Goal: Information Seeking & Learning: Learn about a topic

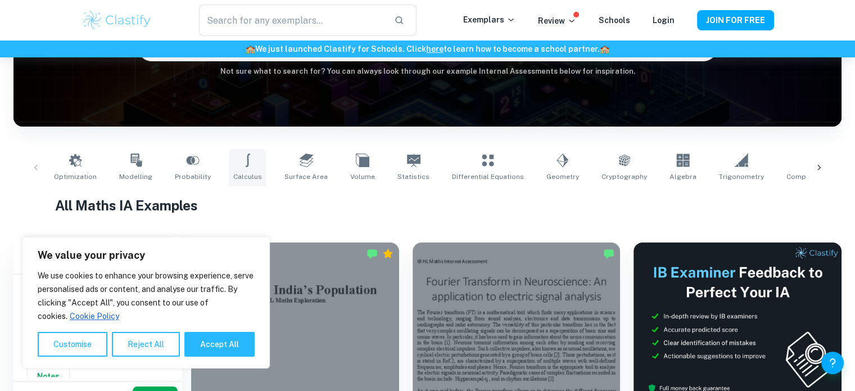
scroll to position [0, 2]
click at [142, 28] on img at bounding box center [117, 20] width 71 height 22
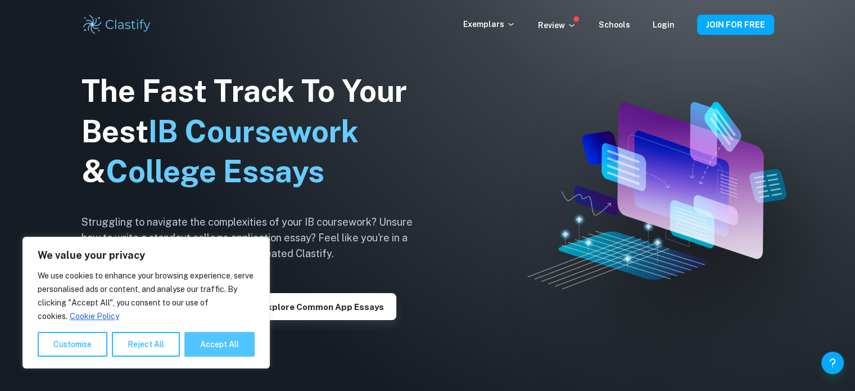
click at [215, 349] on button "Accept All" at bounding box center [219, 344] width 70 height 25
checkbox input "true"
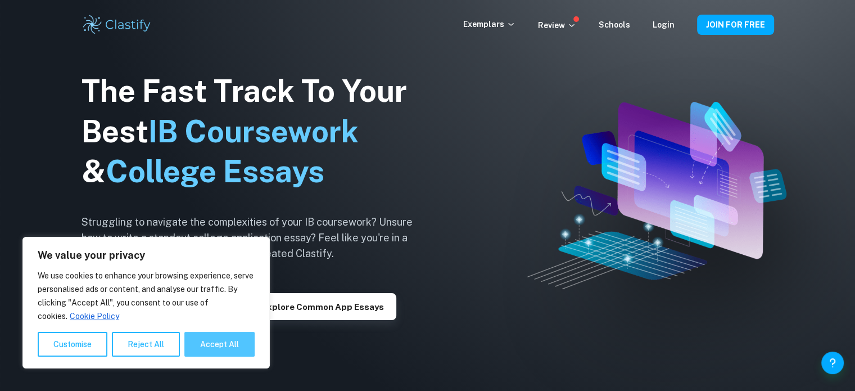
checkbox input "true"
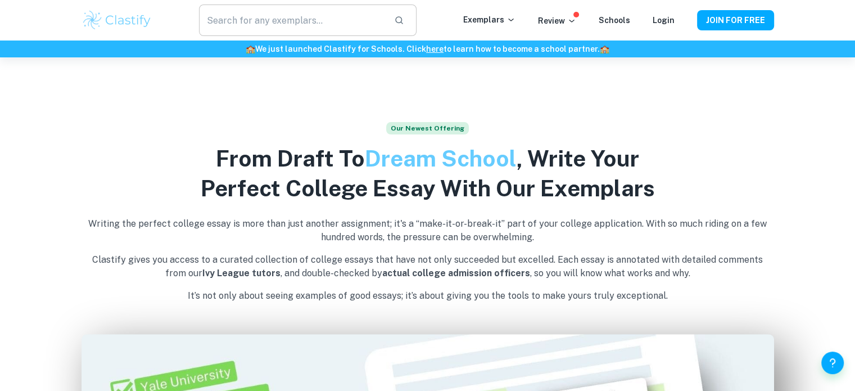
scroll to position [337, 0]
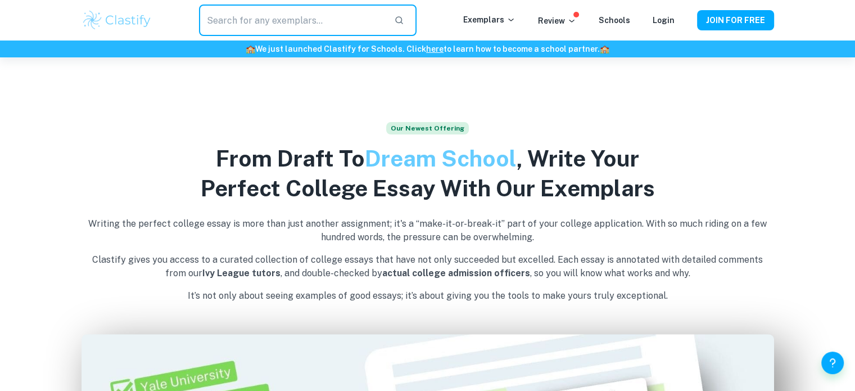
click at [350, 21] on input "text" at bounding box center [292, 19] width 186 height 31
click at [409, 22] on button "button" at bounding box center [399, 20] width 19 height 19
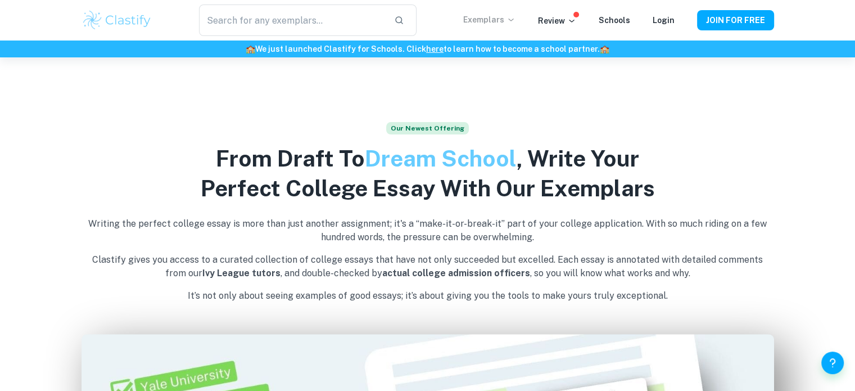
click at [512, 17] on icon at bounding box center [511, 19] width 9 height 9
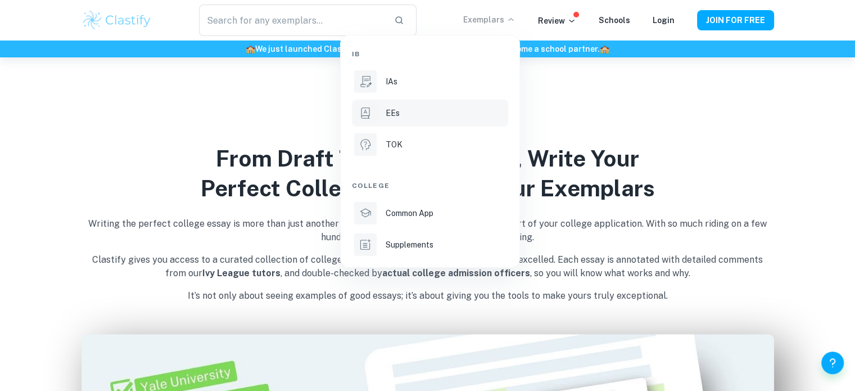
click at [403, 107] on div "EEs" at bounding box center [446, 113] width 120 height 12
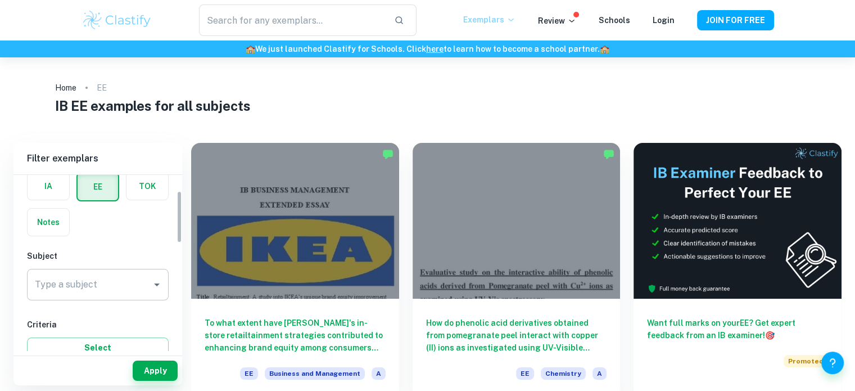
scroll to position [56, 0]
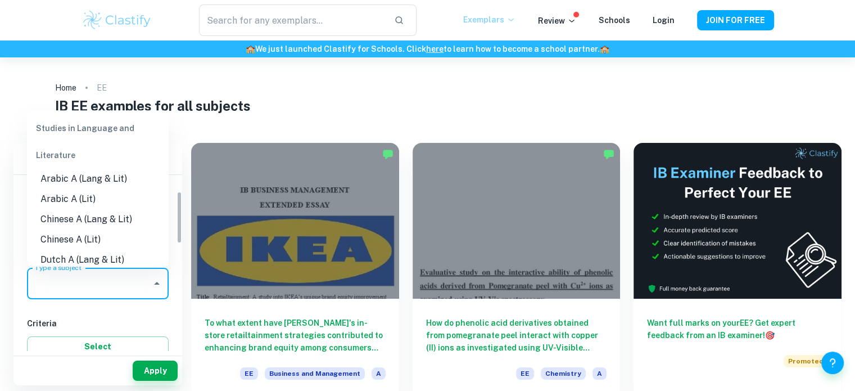
click at [103, 291] on input "Type a subject" at bounding box center [89, 283] width 115 height 21
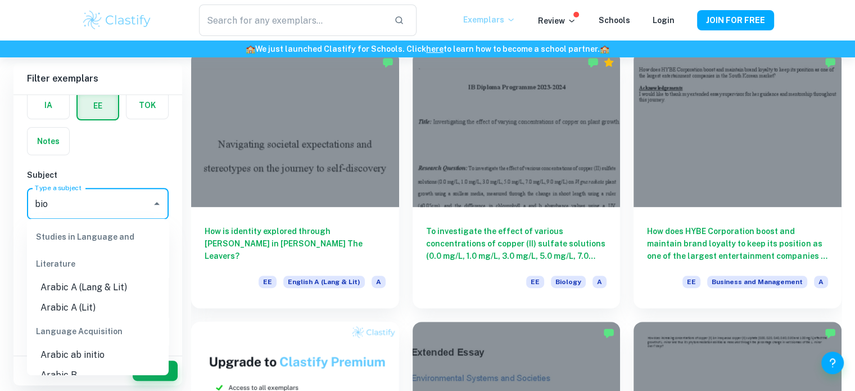
scroll to position [0, 0]
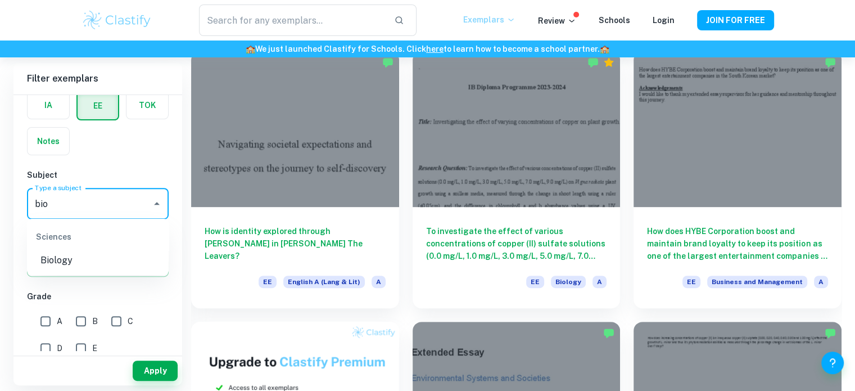
click at [108, 261] on li "Biology" at bounding box center [98, 260] width 142 height 20
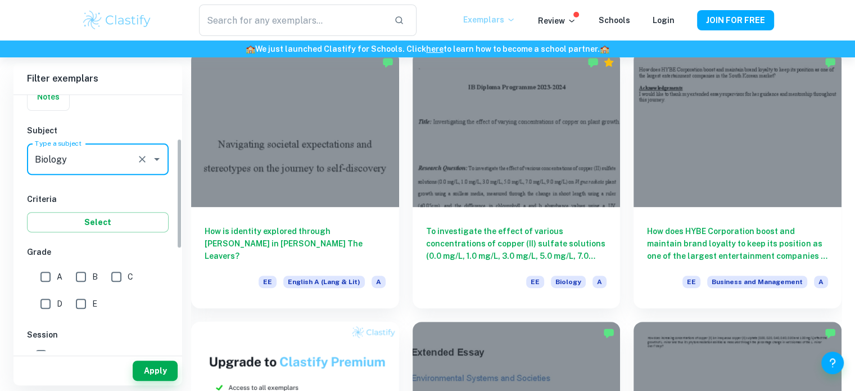
scroll to position [103, 0]
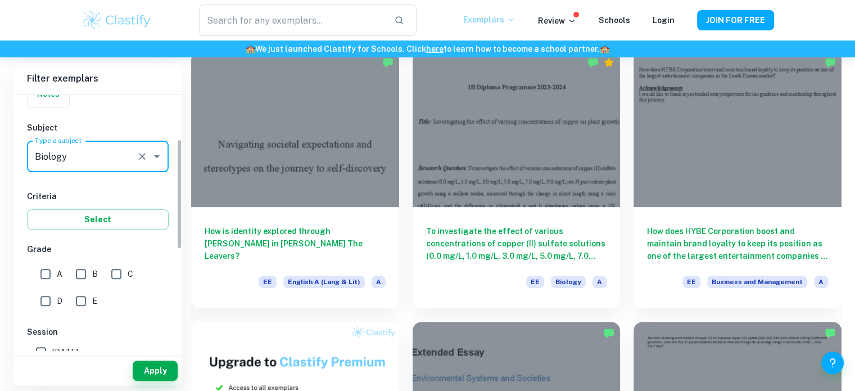
type input "Biology"
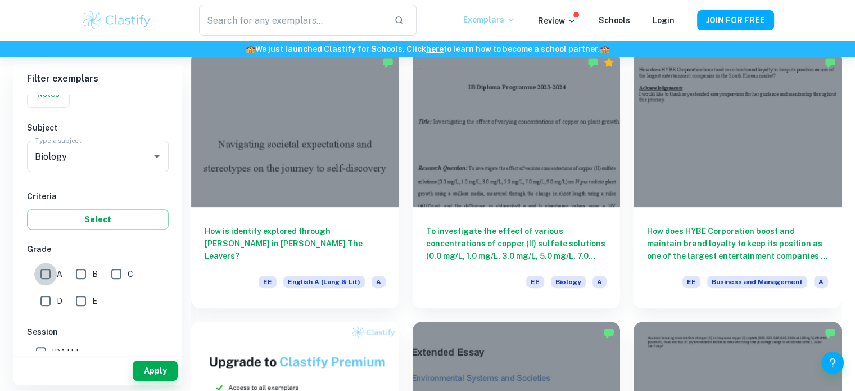
click at [42, 269] on input "A" at bounding box center [45, 274] width 22 height 22
checkbox input "true"
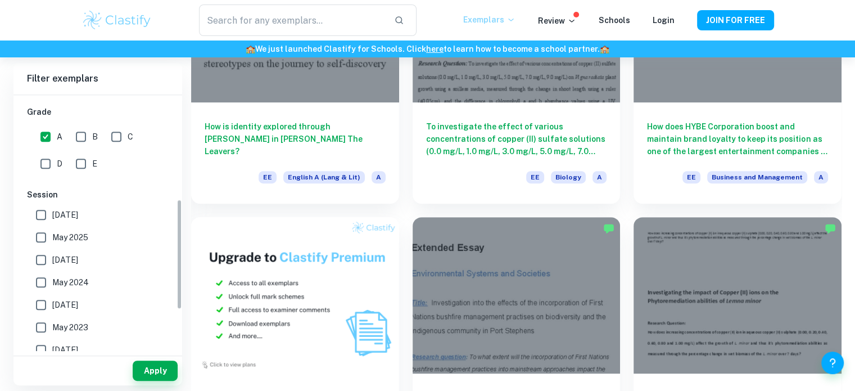
scroll to position [242, 0]
click at [38, 235] on input "May 2025" at bounding box center [41, 235] width 22 height 22
checkbox input "true"
click at [43, 213] on input "May 2026" at bounding box center [41, 213] width 22 height 22
checkbox input "true"
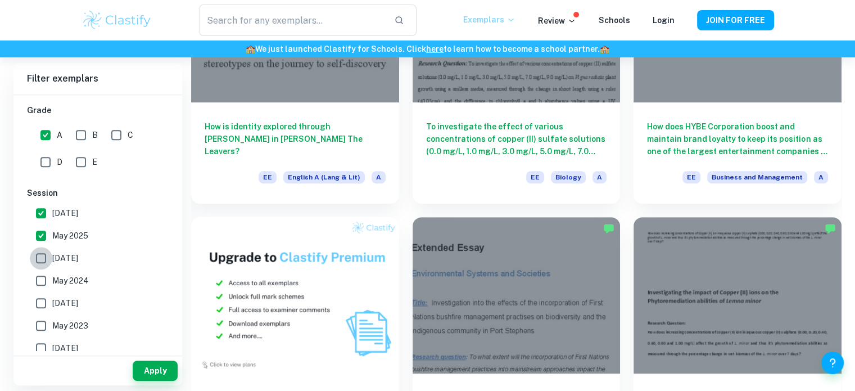
click at [40, 265] on input "November 2024" at bounding box center [41, 258] width 22 height 22
checkbox input "true"
click at [39, 276] on input "May 2024" at bounding box center [41, 280] width 22 height 22
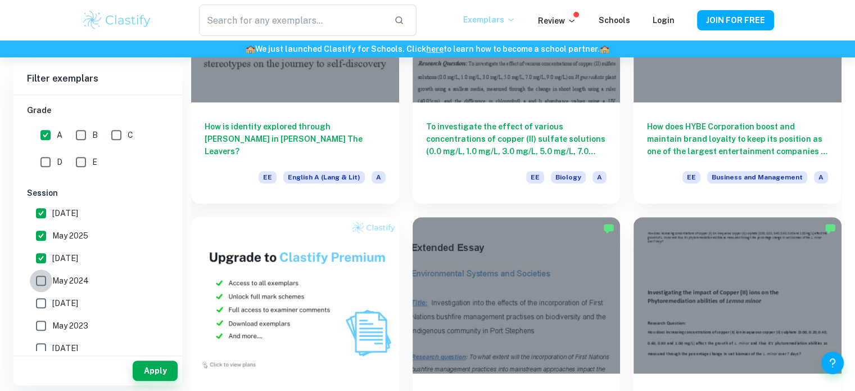
checkbox input "true"
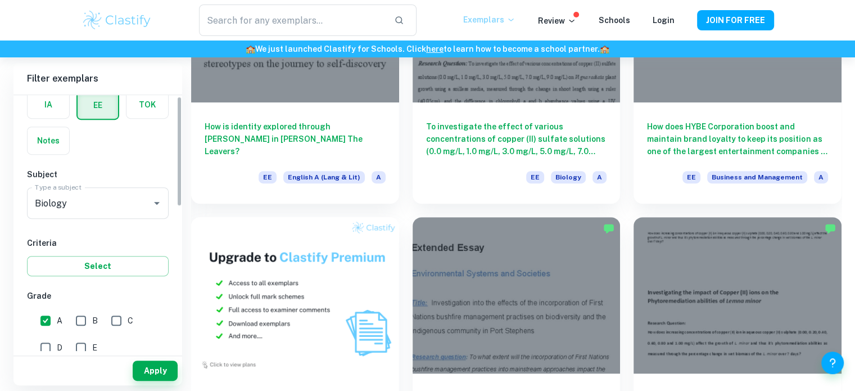
scroll to position [0, 0]
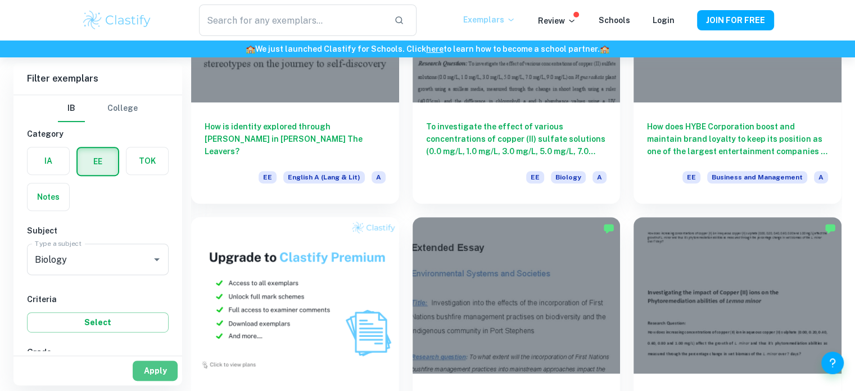
click at [153, 371] on button "Apply" at bounding box center [155, 370] width 45 height 20
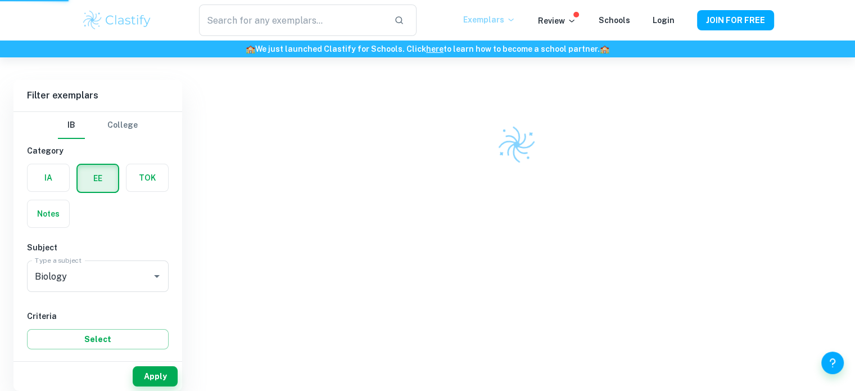
scroll to position [57, 0]
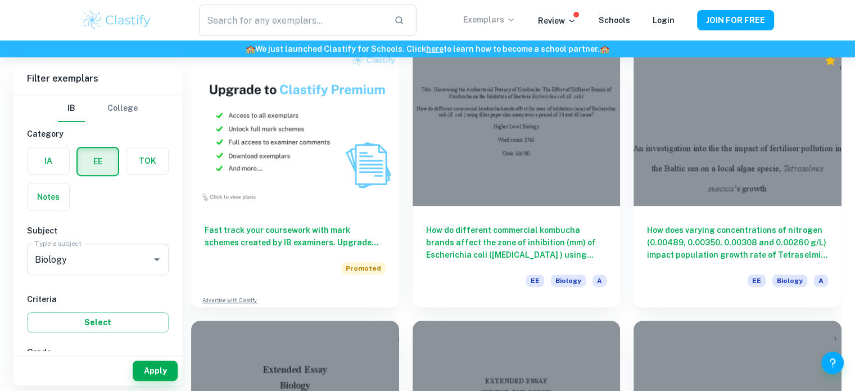
scroll to position [634, 0]
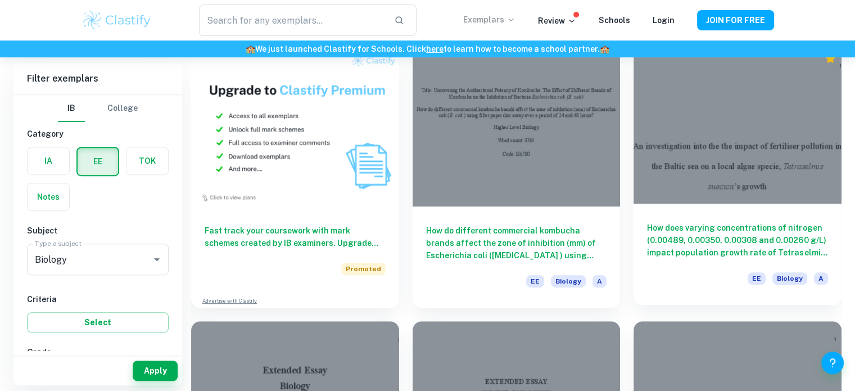
click at [712, 146] on div at bounding box center [738, 125] width 208 height 156
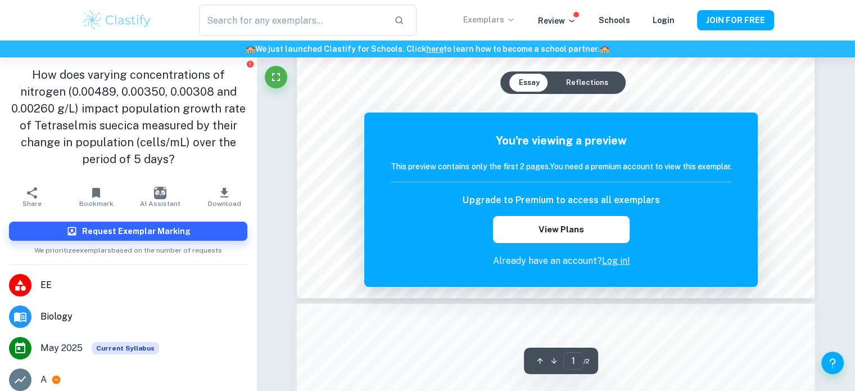
scroll to position [503, 0]
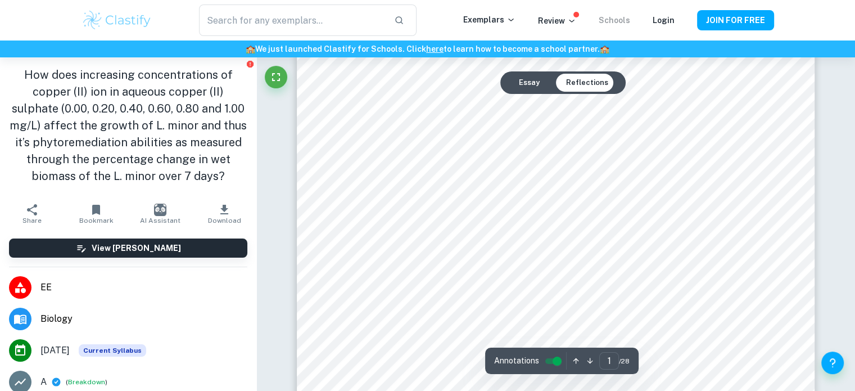
scroll to position [101, 0]
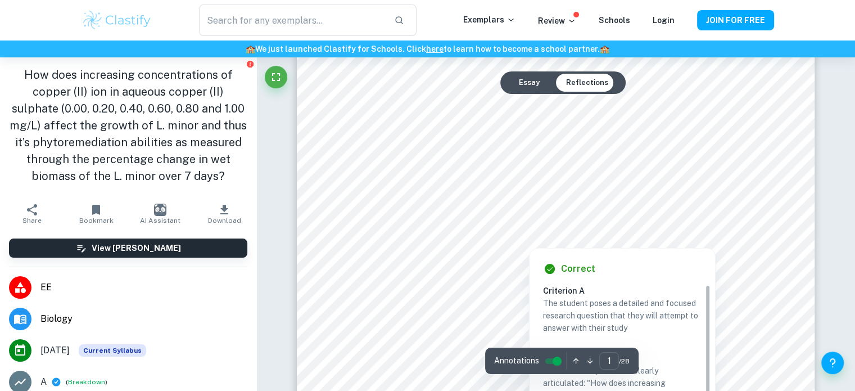
click at [567, 197] on div at bounding box center [555, 198] width 359 height 30
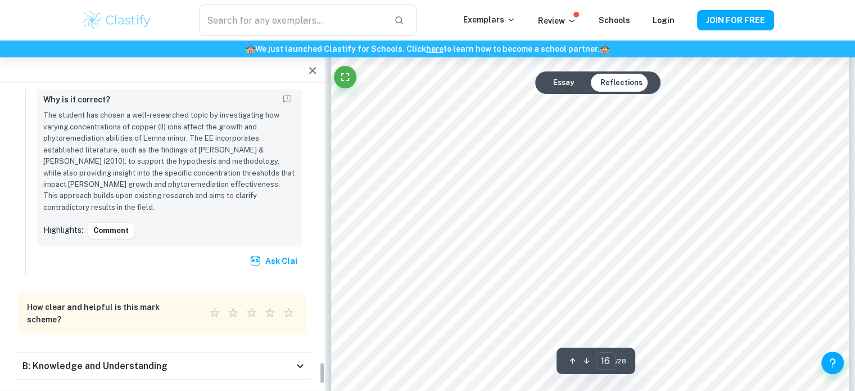
scroll to position [10725, 0]
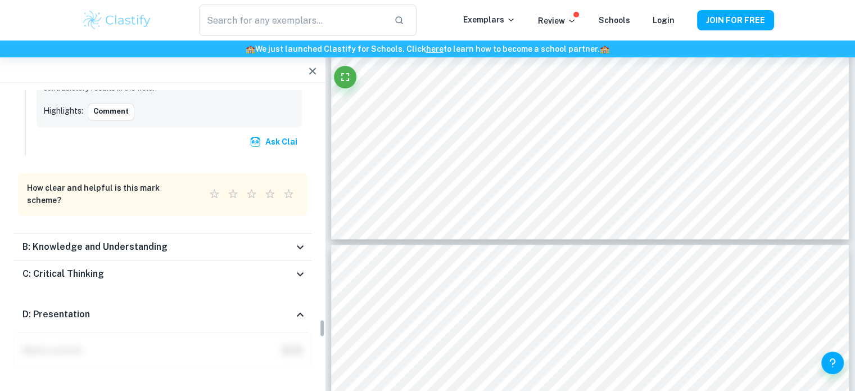
scroll to position [3727, 0]
click at [300, 308] on icon at bounding box center [299, 314] width 13 height 13
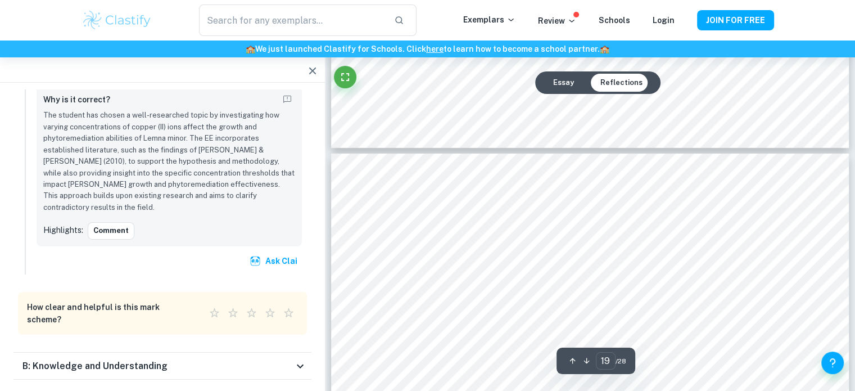
scroll to position [12559, 0]
type input "17"
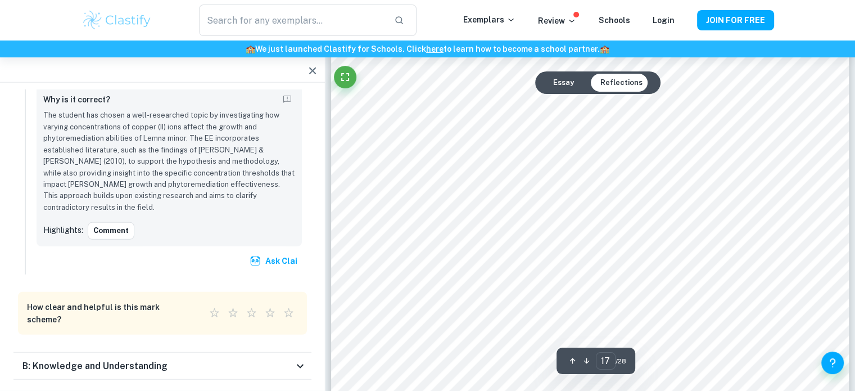
scroll to position [11382, 0]
click at [471, 22] on p "Exemplars" at bounding box center [489, 19] width 52 height 12
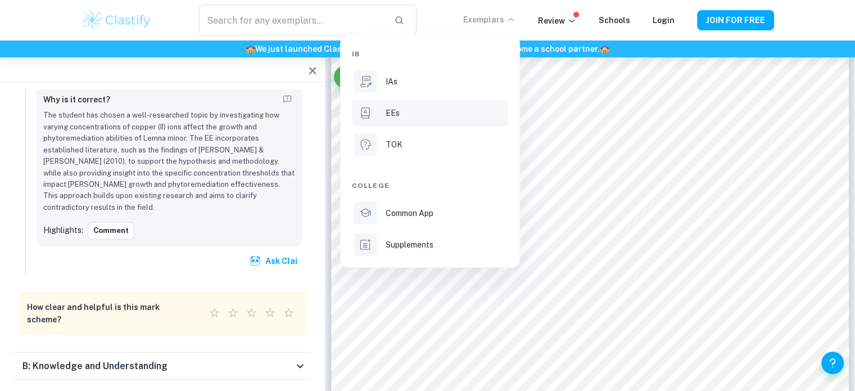
click at [421, 110] on div "EEs" at bounding box center [446, 113] width 120 height 12
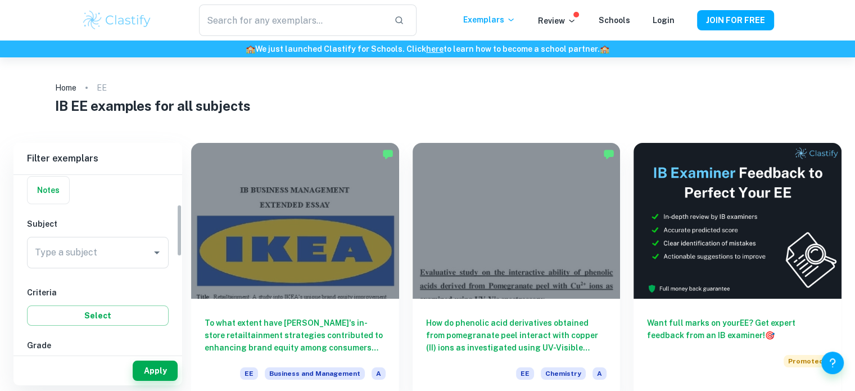
scroll to position [103, 0]
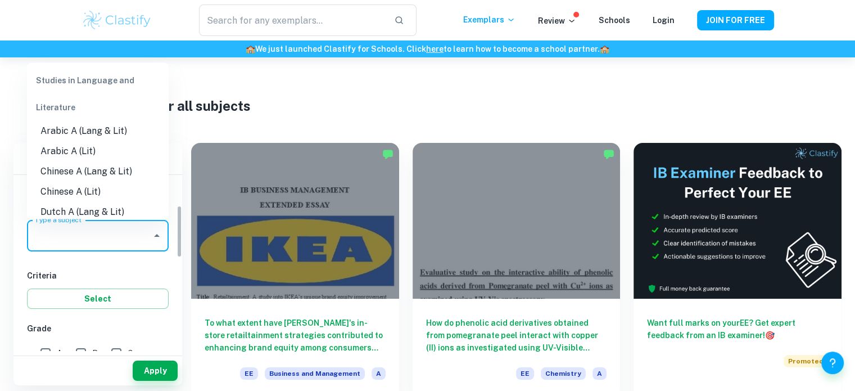
click at [121, 236] on input "Type a subject" at bounding box center [89, 235] width 115 height 21
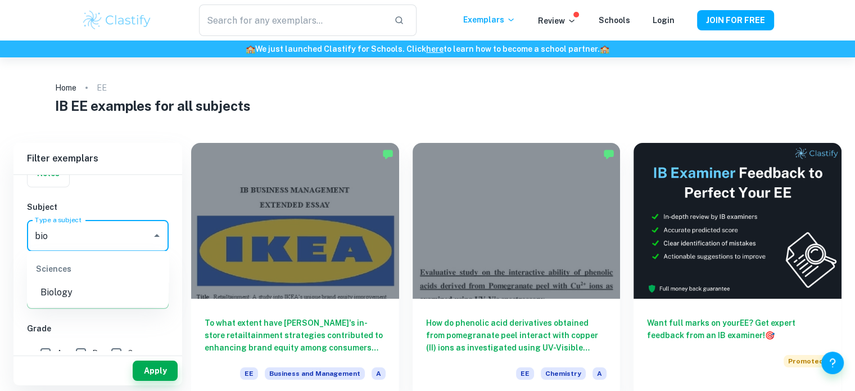
click at [106, 282] on li "Biology" at bounding box center [98, 292] width 142 height 20
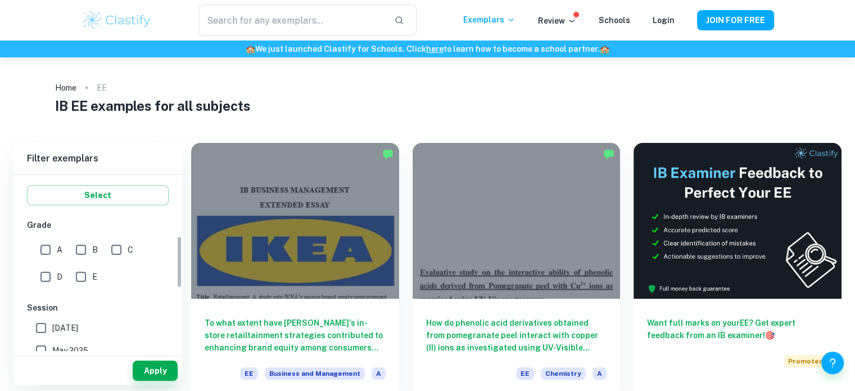
scroll to position [207, 0]
type input "Biology"
click at [78, 256] on input "B" at bounding box center [81, 249] width 22 height 22
checkbox input "true"
click at [37, 252] on input "A" at bounding box center [45, 249] width 22 height 22
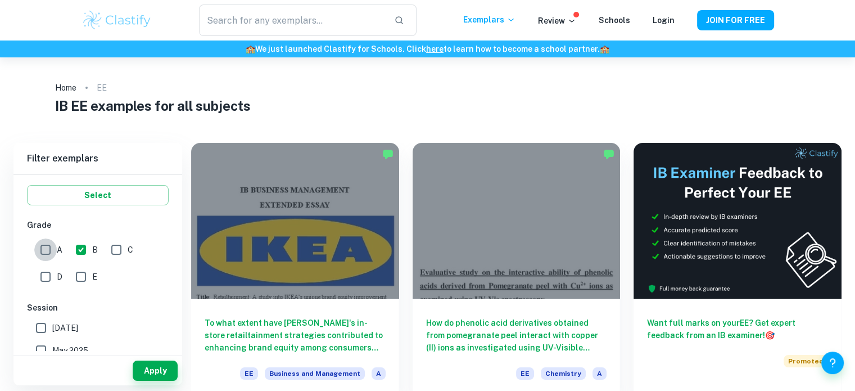
checkbox input "true"
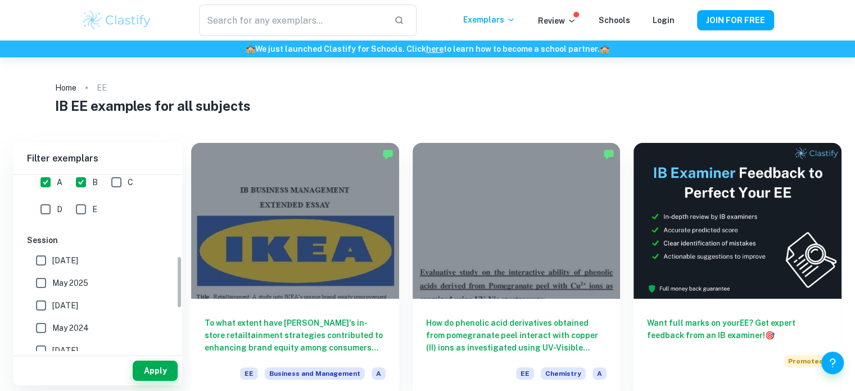
scroll to position [276, 0]
click at [38, 250] on input "May 2026" at bounding box center [41, 259] width 22 height 22
checkbox input "true"
click at [40, 276] on input "May 2025" at bounding box center [41, 281] width 22 height 22
checkbox input "true"
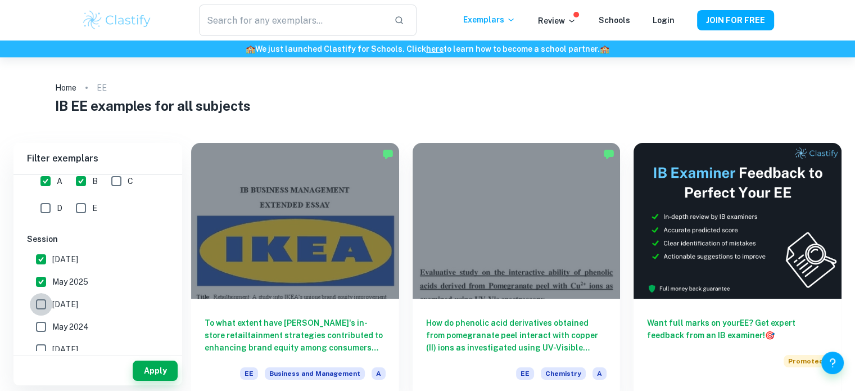
click at [41, 301] on input "November 2024" at bounding box center [41, 304] width 22 height 22
checkbox input "true"
click at [41, 319] on input "May 2024" at bounding box center [41, 326] width 22 height 22
checkbox input "true"
click at [148, 364] on button "Apply" at bounding box center [155, 370] width 45 height 20
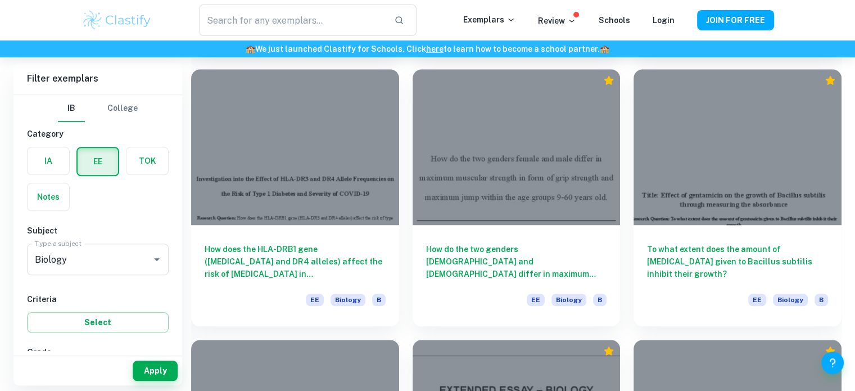
scroll to position [886, 0]
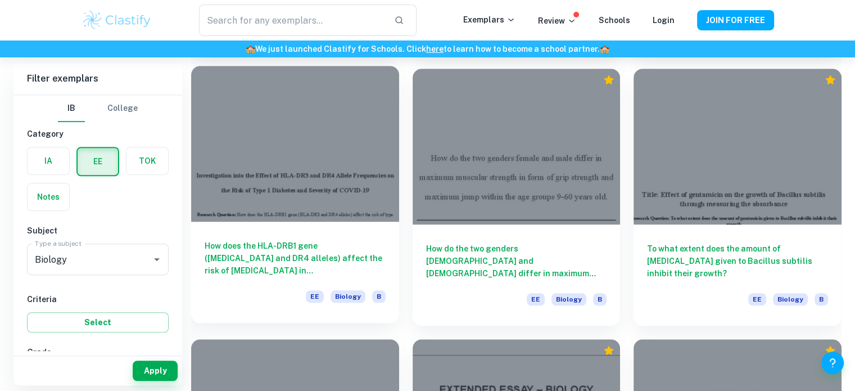
click at [308, 261] on h6 "How does the HLA-DRB1 gene (HLA-DR3 and DR4 alleles) affect the risk of type 1 …" at bounding box center [295, 258] width 181 height 37
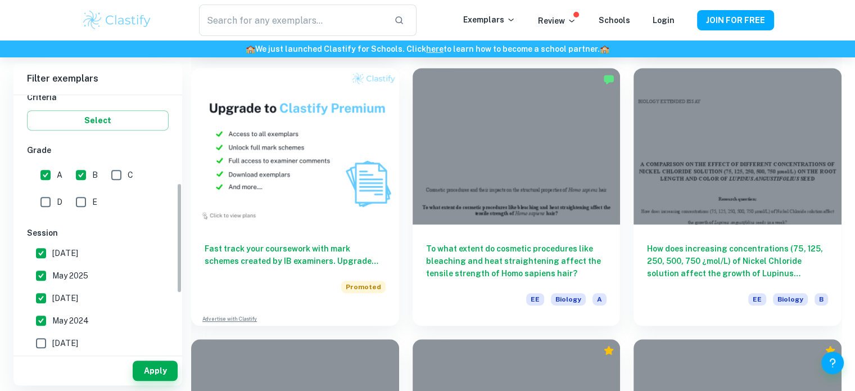
scroll to position [205, 0]
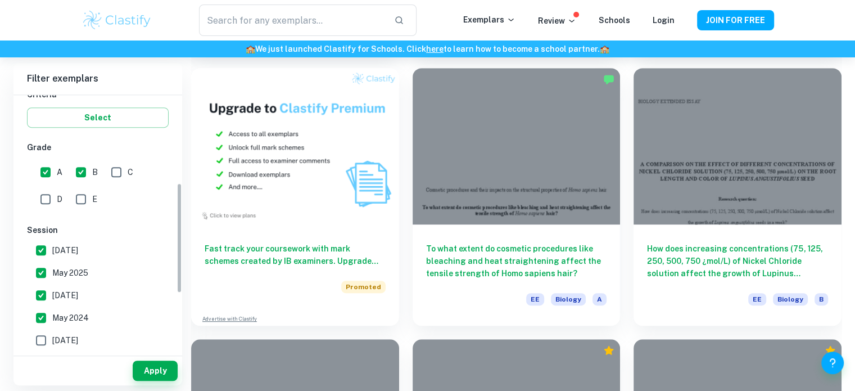
click at [85, 179] on input "B" at bounding box center [81, 172] width 22 height 22
checkbox input "false"
click at [167, 364] on button "Apply" at bounding box center [155, 370] width 45 height 20
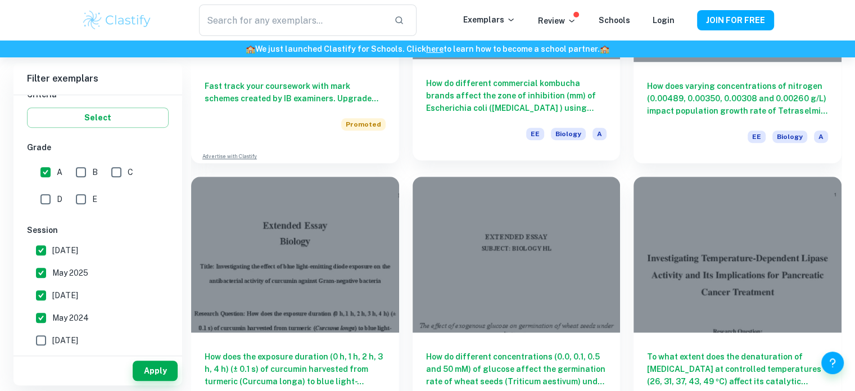
scroll to position [821, 0]
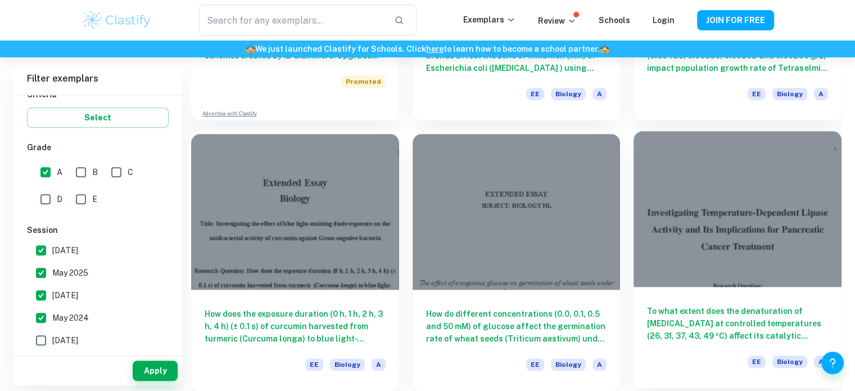
click at [663, 319] on h6 "To what extent does the denaturation of lipase at controlled temperatures (26, …" at bounding box center [737, 323] width 181 height 37
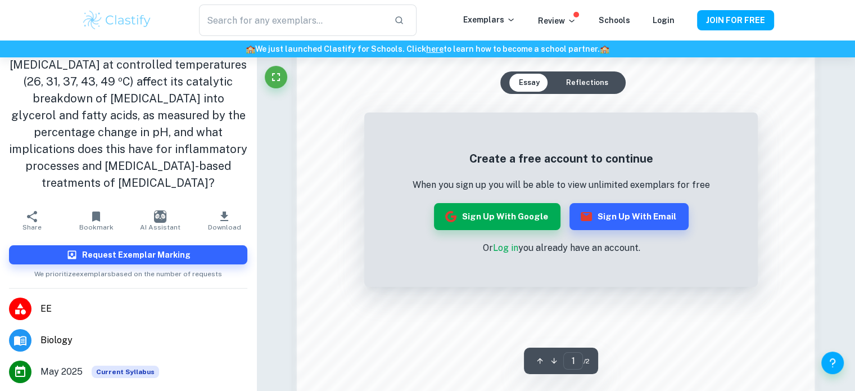
scroll to position [787, 0]
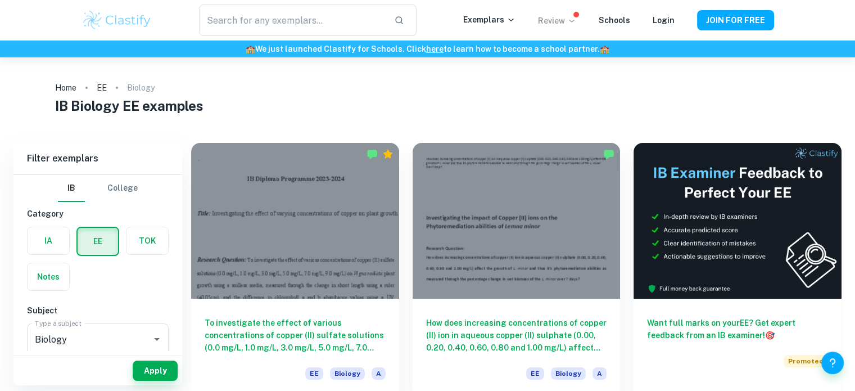
click at [567, 26] on p "Review" at bounding box center [557, 21] width 38 height 12
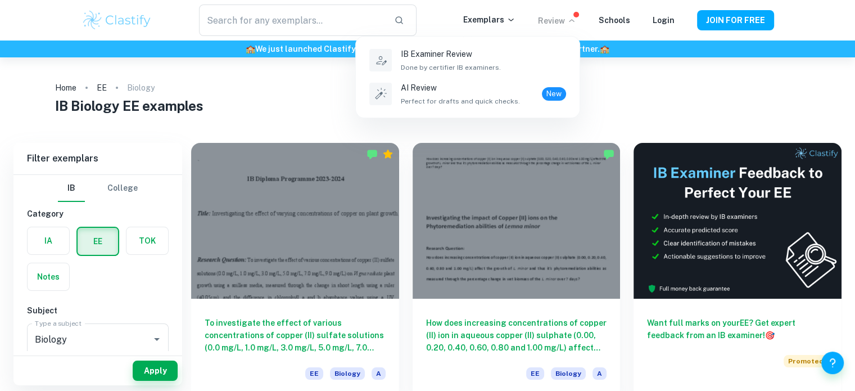
click at [605, 113] on div at bounding box center [427, 195] width 855 height 391
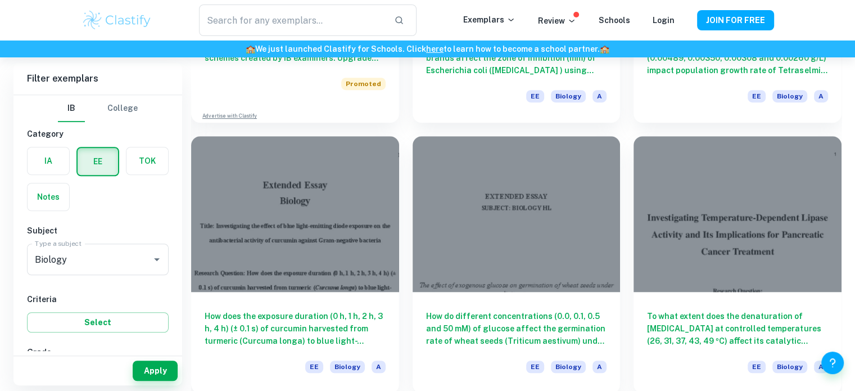
scroll to position [821, 0]
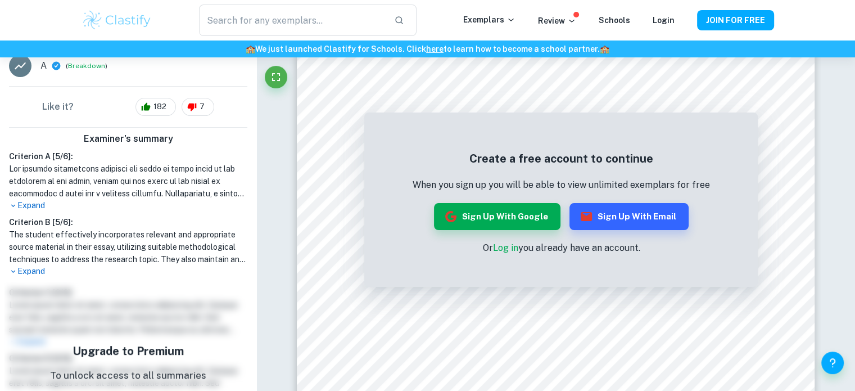
scroll to position [383, 0]
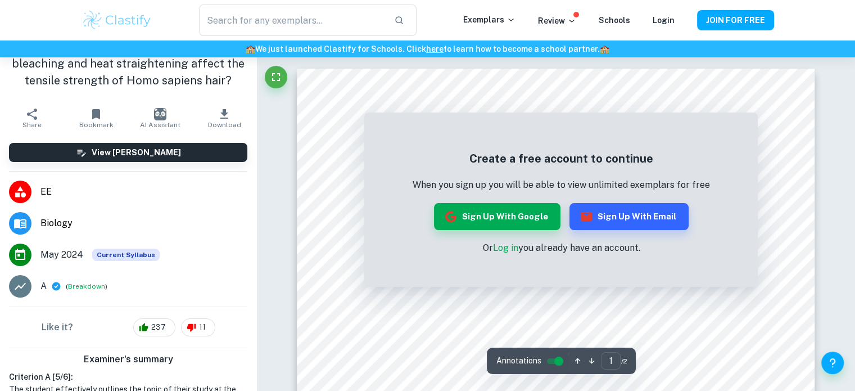
scroll to position [96, 0]
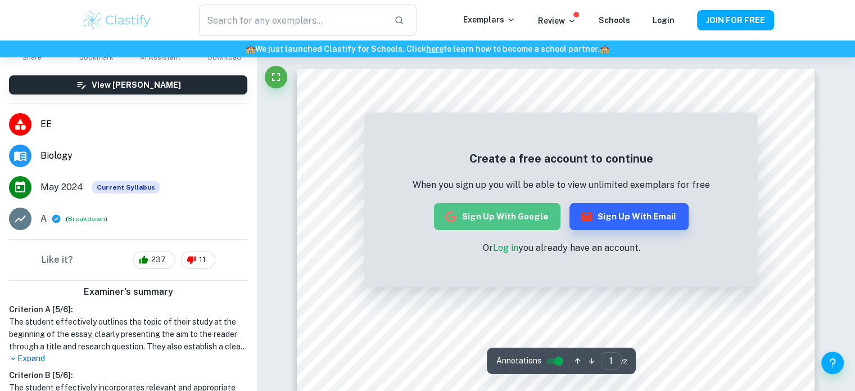
click at [518, 215] on button "Sign up with Google" at bounding box center [497, 216] width 127 height 27
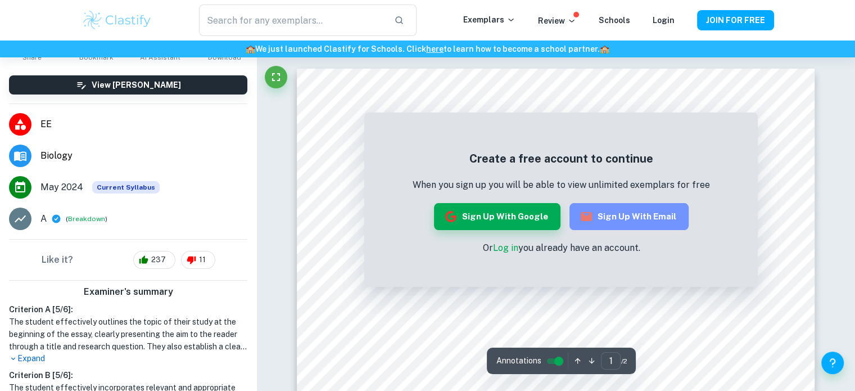
click at [638, 214] on button "Sign up with Email" at bounding box center [629, 216] width 119 height 27
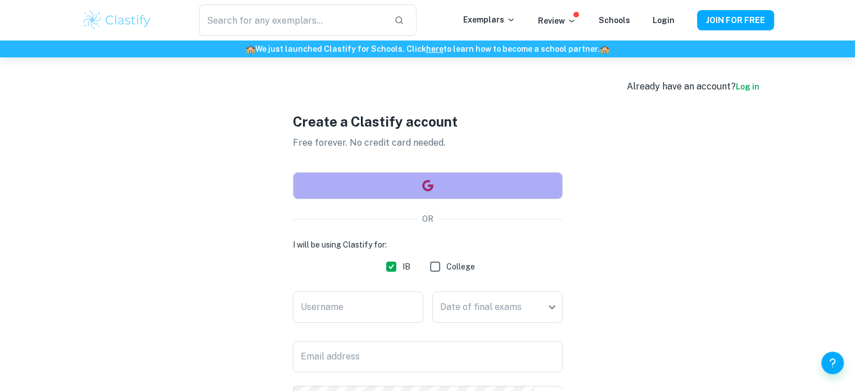
click at [394, 195] on button "button" at bounding box center [428, 185] width 270 height 27
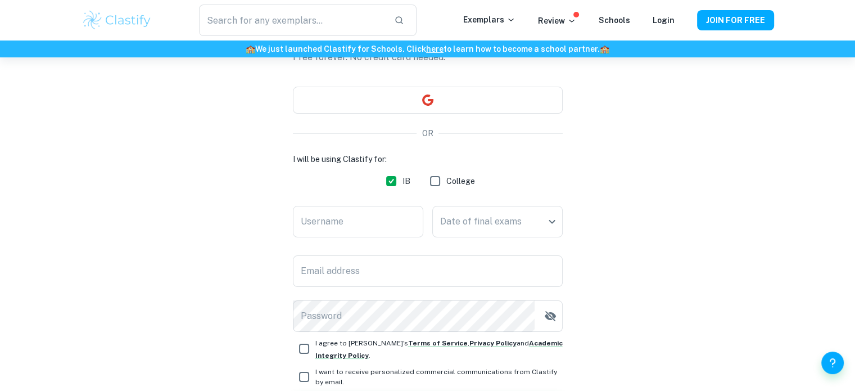
scroll to position [168, 0]
